Goal: Check status

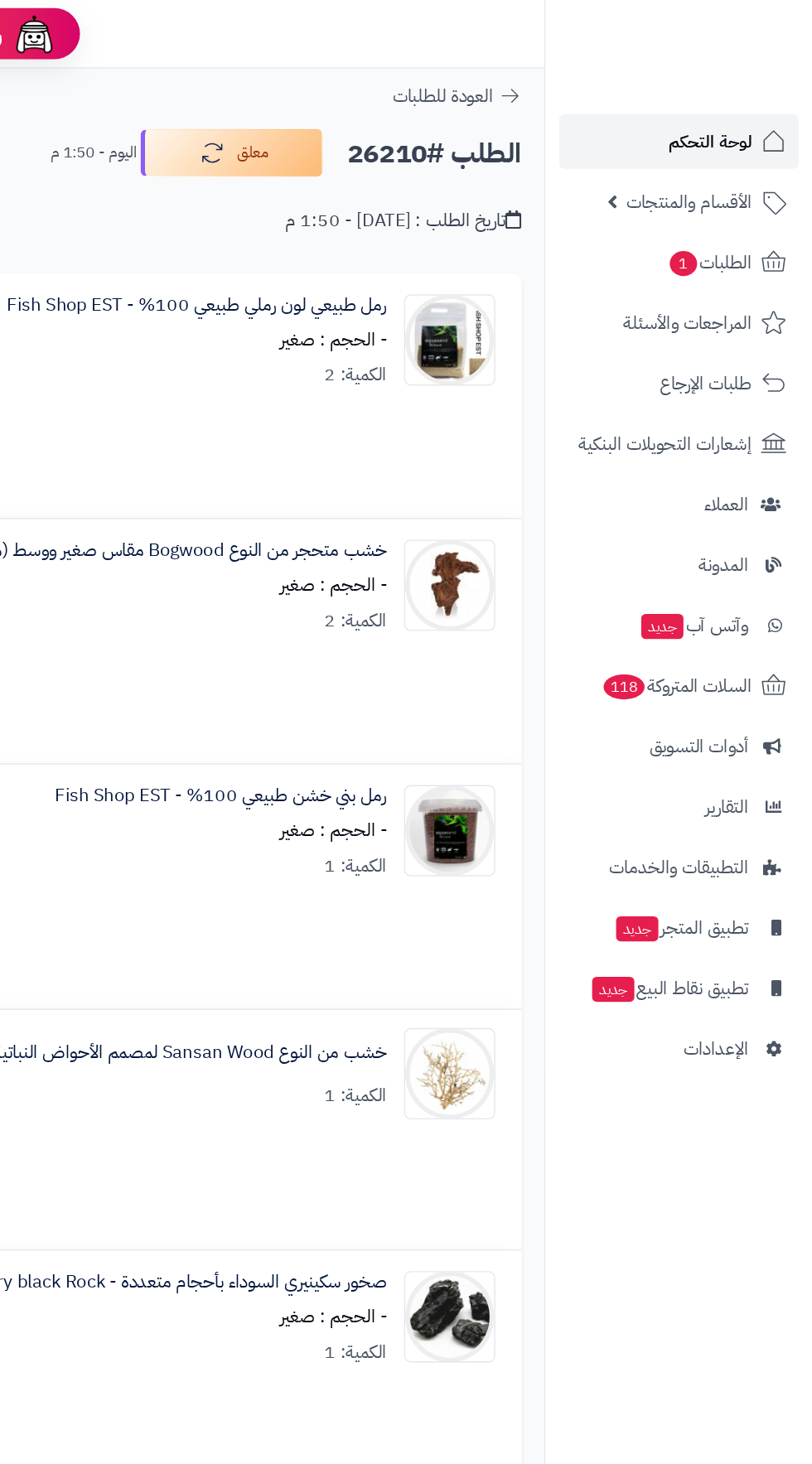
click at [668, 121] on link "لوحة التحكم" at bounding box center [715, 102] width 174 height 39
